Goal: Use online tool/utility: Utilize a website feature to perform a specific function

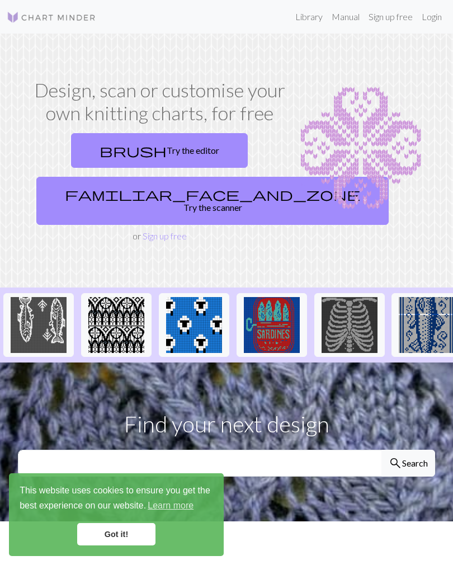
click at [205, 157] on link "brush Try the editor" at bounding box center [159, 150] width 177 height 35
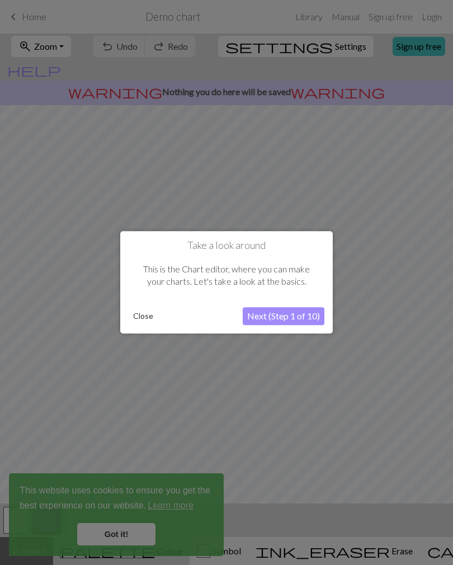
click at [111, 535] on div at bounding box center [226, 282] width 453 height 565
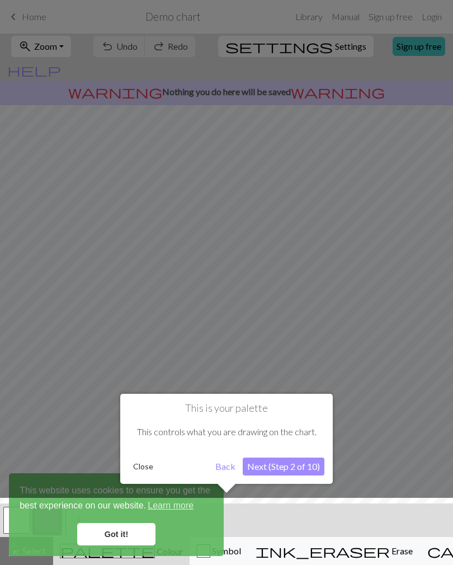
click at [141, 466] on button "Close" at bounding box center [143, 466] width 29 height 17
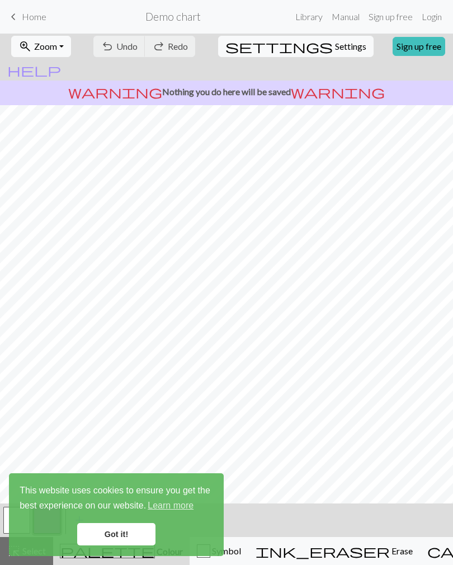
click at [132, 534] on link "Got it!" at bounding box center [116, 534] width 78 height 22
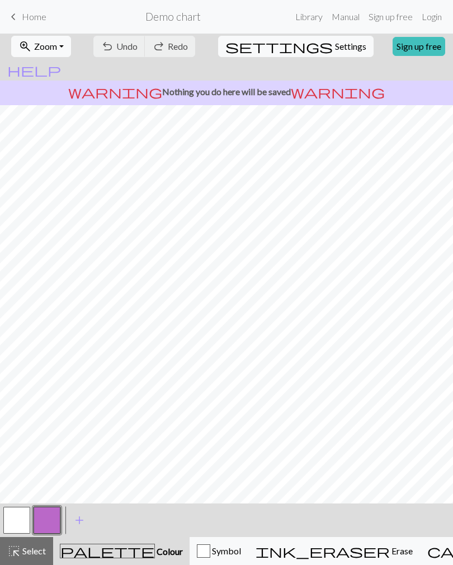
click at [81, 520] on span "add" at bounding box center [79, 520] width 13 height 16
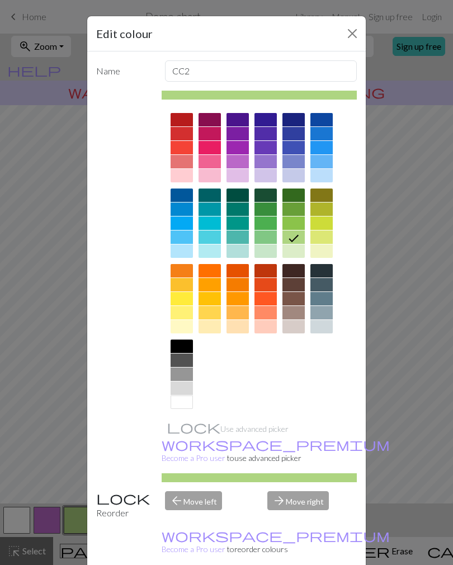
click at [349, 38] on button "Close" at bounding box center [352, 34] width 18 height 18
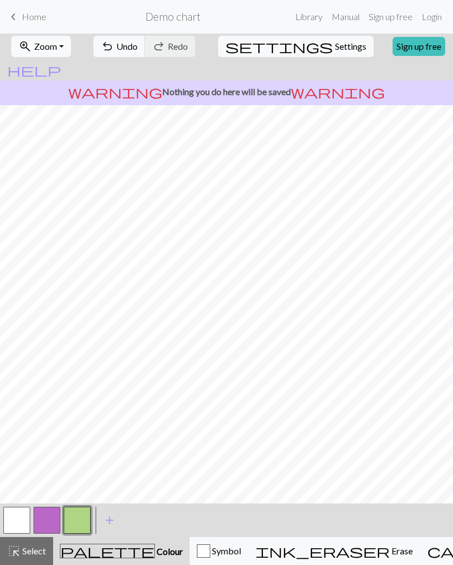
click at [139, 49] on button "undo Undo Undo" at bounding box center [119, 46] width 52 height 21
click at [306, 557] on div "ink_eraser Erase Erase" at bounding box center [333, 550] width 157 height 13
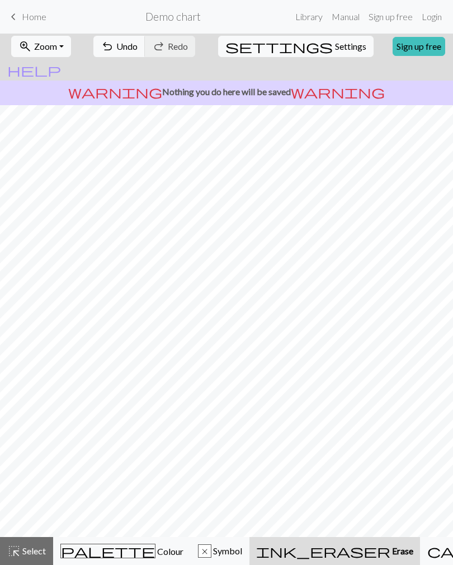
click at [335, 49] on span "Settings" at bounding box center [350, 46] width 31 height 13
select select "aran"
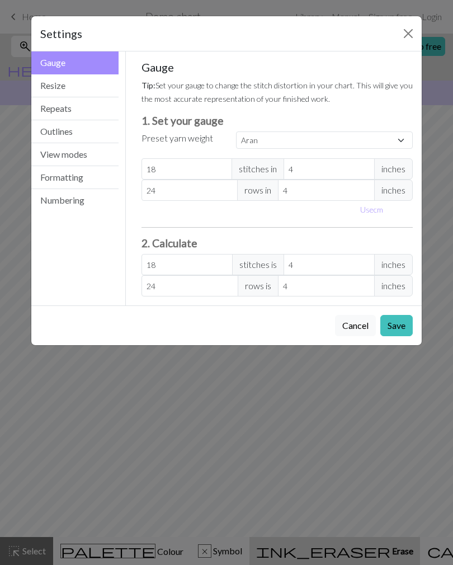
click at [398, 333] on button "Save" at bounding box center [396, 325] width 32 height 21
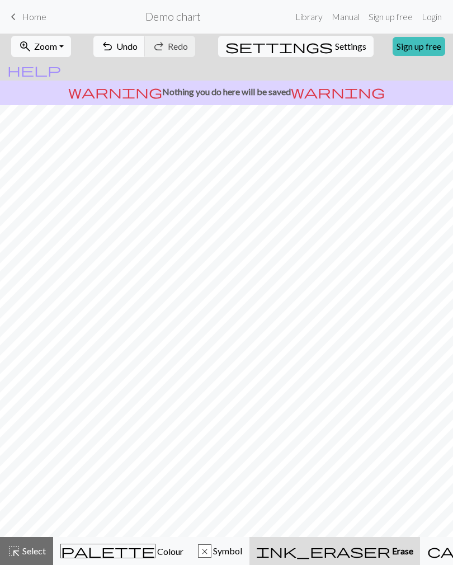
click at [392, 42] on link "Sign up free" at bounding box center [418, 46] width 53 height 19
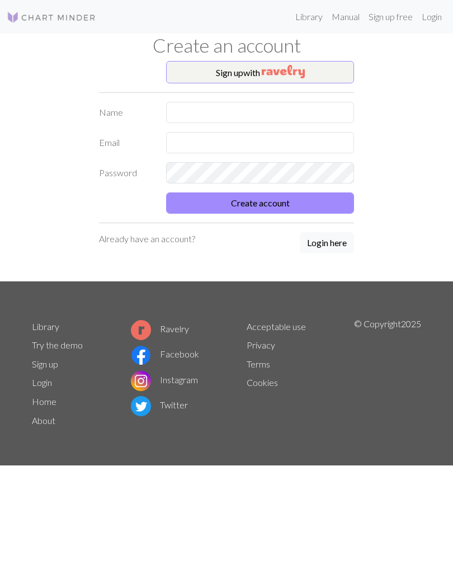
click at [304, 72] on img "button" at bounding box center [283, 71] width 43 height 13
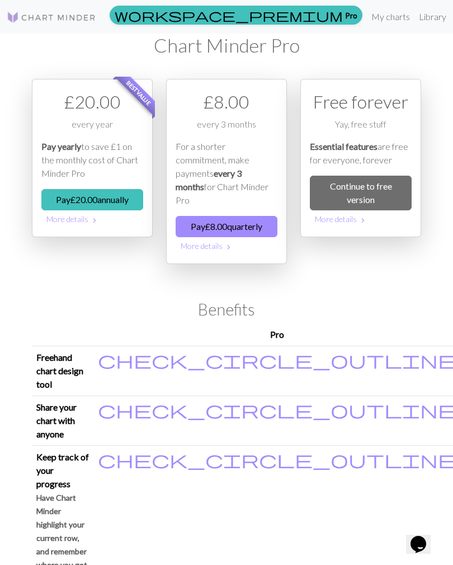
click at [374, 192] on link "Continue to free version" at bounding box center [361, 193] width 102 height 35
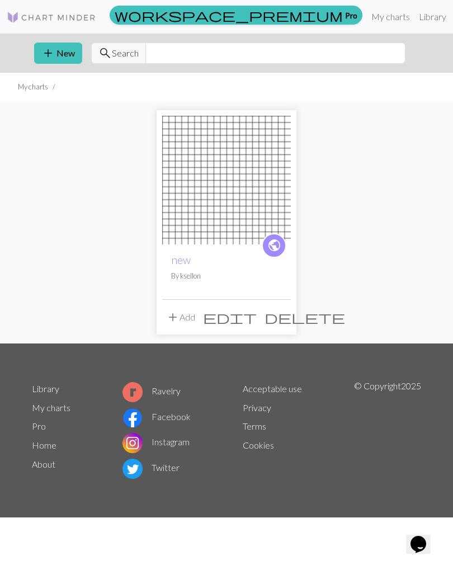
click at [289, 120] on img at bounding box center [226, 180] width 129 height 129
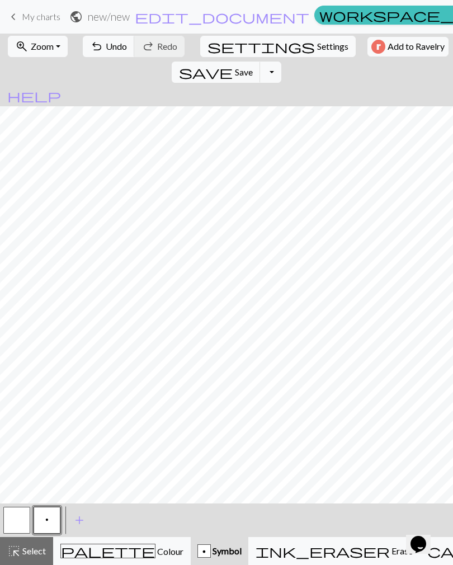
click at [53, 520] on button "p" at bounding box center [47, 519] width 27 height 27
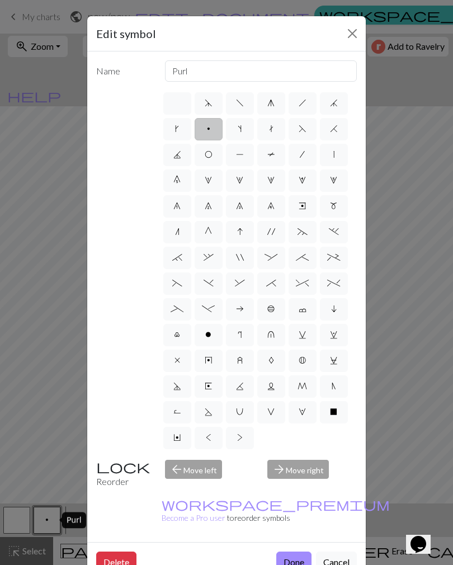
click at [20, 522] on div "Edit symbol Name Purl d f g h j k p s t F H J O P T / | 0 1 2 3 4 5 6 7 8 9 e m…" at bounding box center [226, 282] width 453 height 565
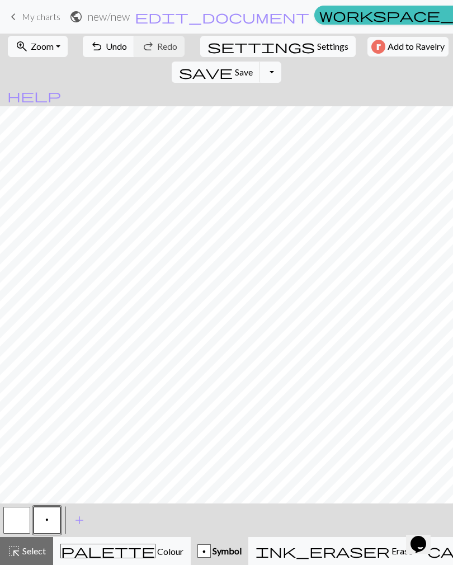
click at [211, 552] on span "Symbol" at bounding box center [226, 550] width 31 height 11
click at [98, 44] on button "undo Undo Undo" at bounding box center [109, 46] width 52 height 21
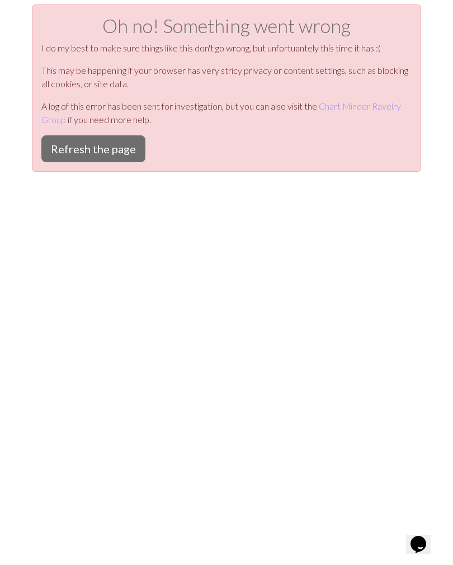
click at [99, 148] on button "Refresh the page" at bounding box center [93, 148] width 104 height 27
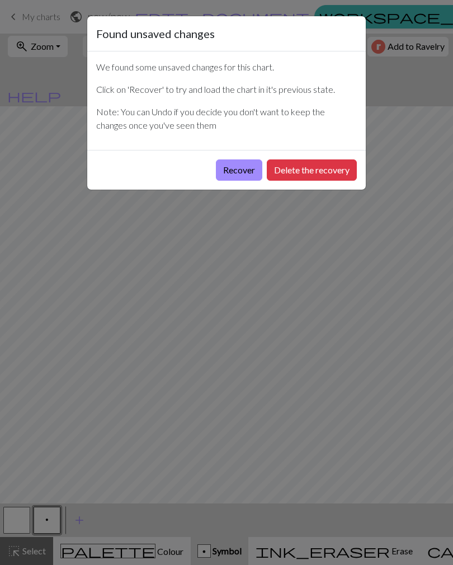
click at [241, 173] on button "Recover" at bounding box center [239, 169] width 46 height 21
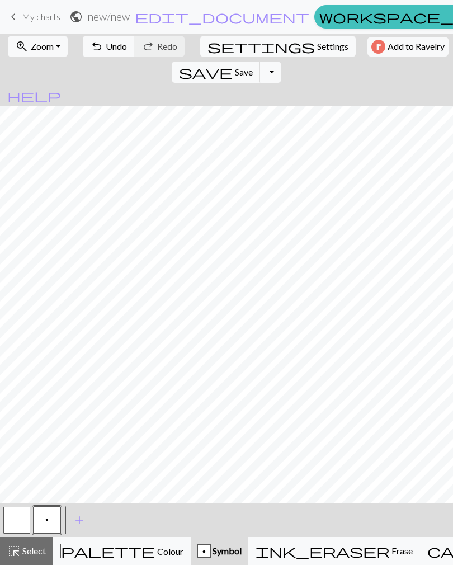
click at [99, 55] on button "undo Undo Undo" at bounding box center [109, 46] width 52 height 21
click at [122, 557] on div "palette Colour Colour" at bounding box center [121, 550] width 123 height 15
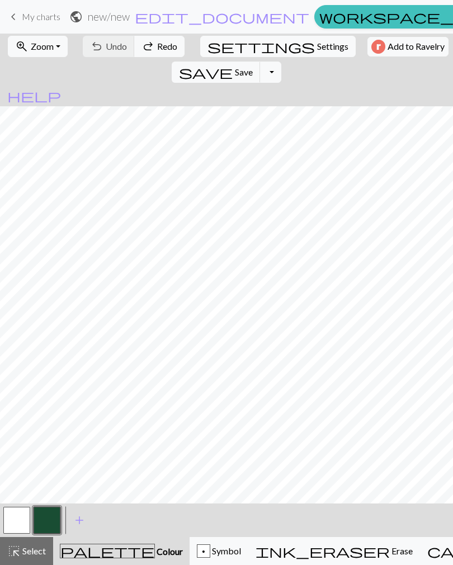
click at [55, 528] on button "button" at bounding box center [47, 519] width 27 height 27
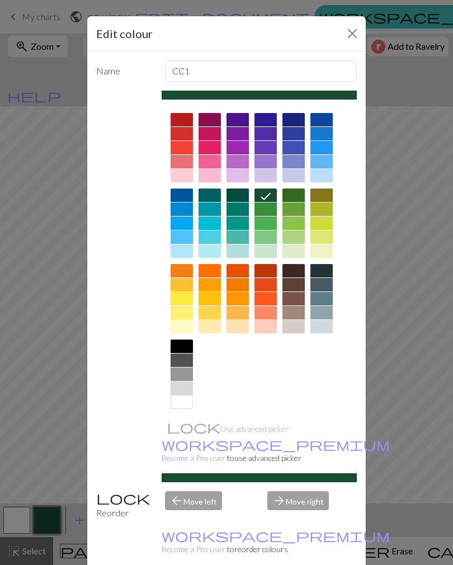
click at [181, 201] on div at bounding box center [181, 194] width 22 height 13
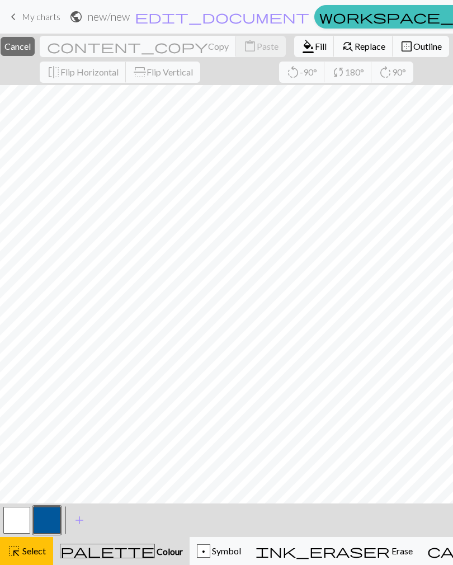
click at [23, 558] on button "highlight_alt Select Select" at bounding box center [26, 551] width 53 height 28
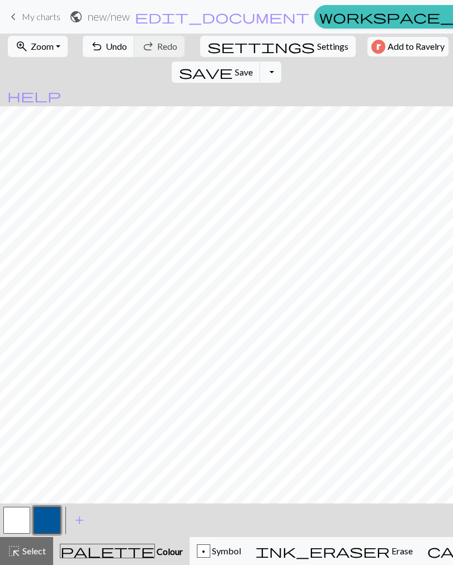
click at [51, 515] on button "button" at bounding box center [47, 519] width 27 height 27
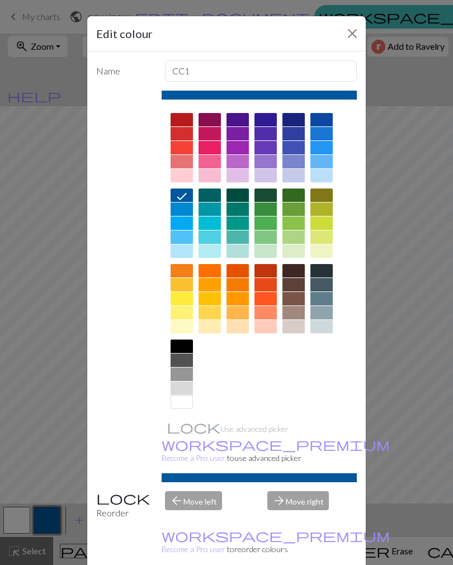
click at [347, 41] on button "Close" at bounding box center [352, 34] width 18 height 18
